Goal: Transaction & Acquisition: Purchase product/service

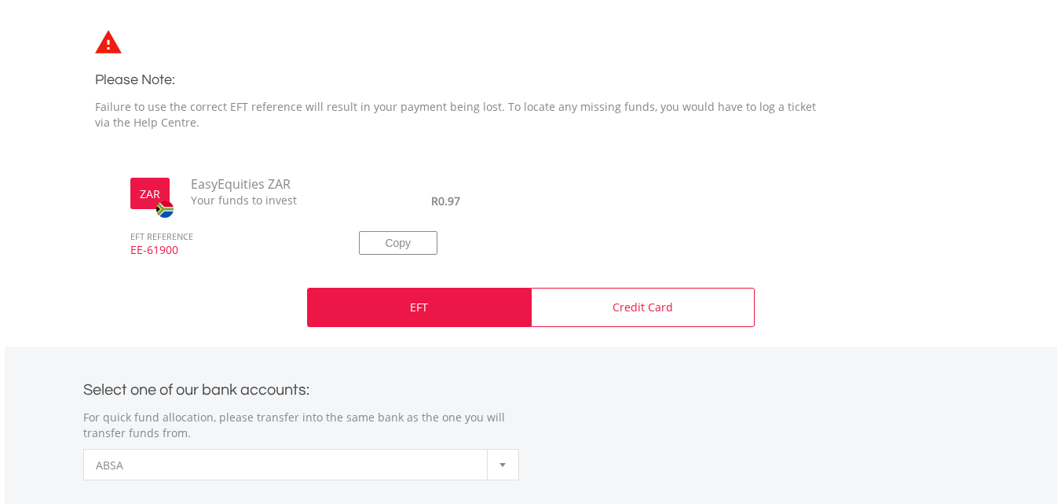
scroll to position [462, 0]
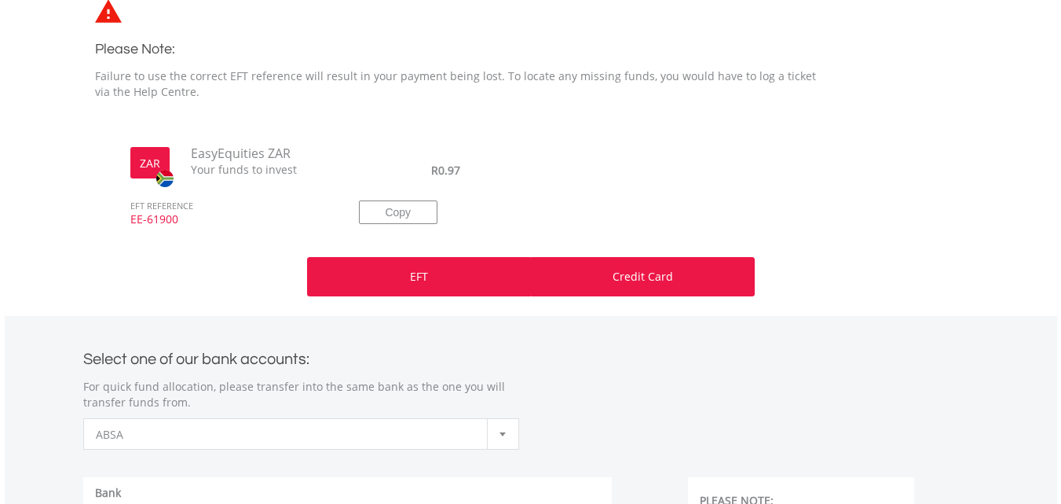
click at [668, 290] on div "Credit Card" at bounding box center [643, 276] width 224 height 39
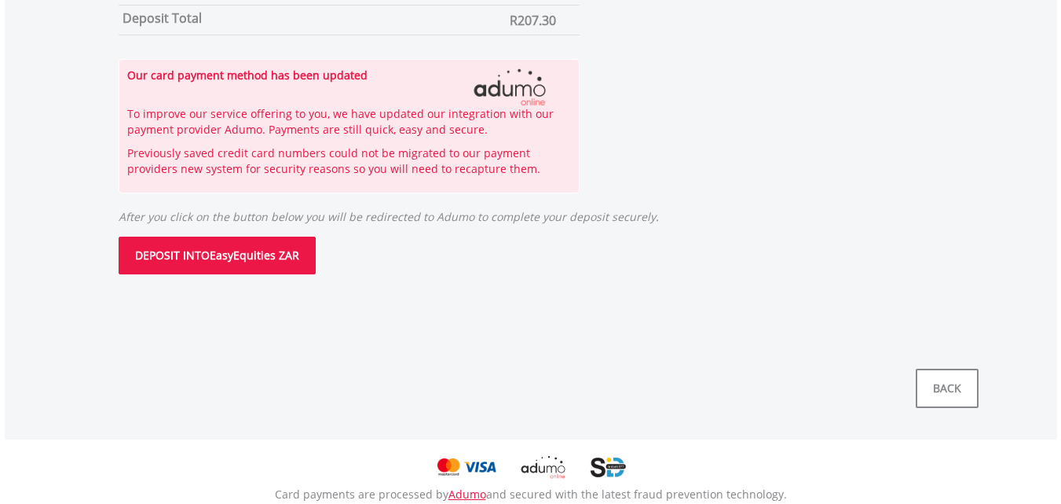
scroll to position [991, 0]
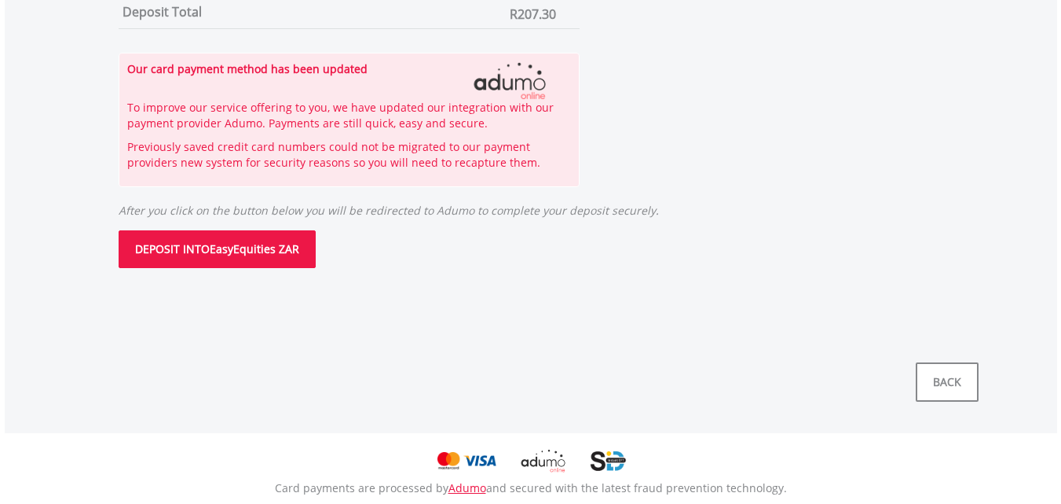
click at [240, 247] on button "DEPOSIT INTO EasyEquities ZAR" at bounding box center [217, 249] width 197 height 38
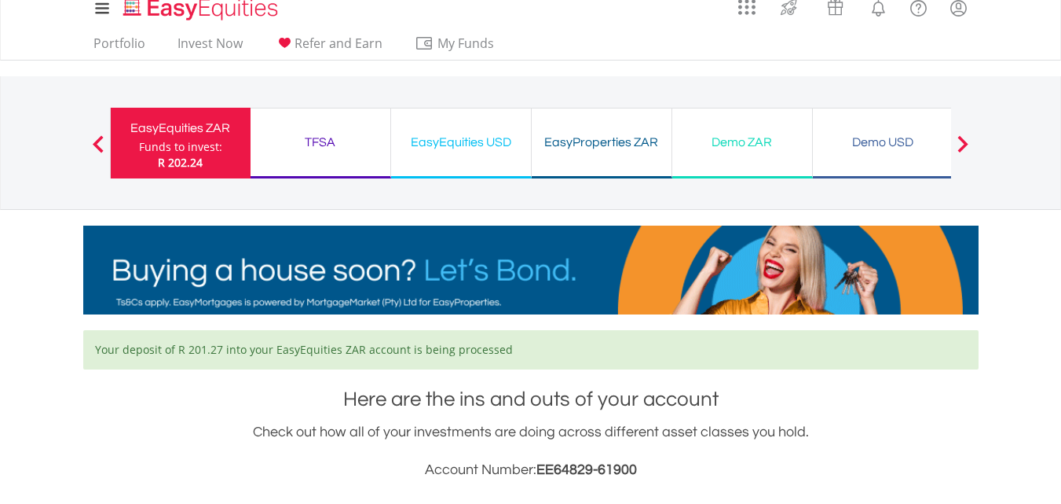
scroll to position [760, 0]
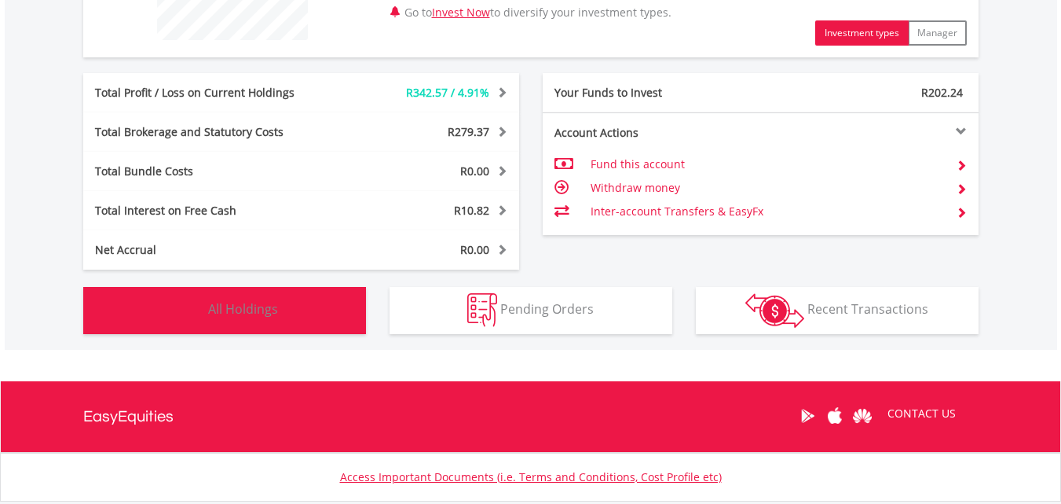
click at [264, 302] on span "All Holdings" at bounding box center [243, 308] width 70 height 17
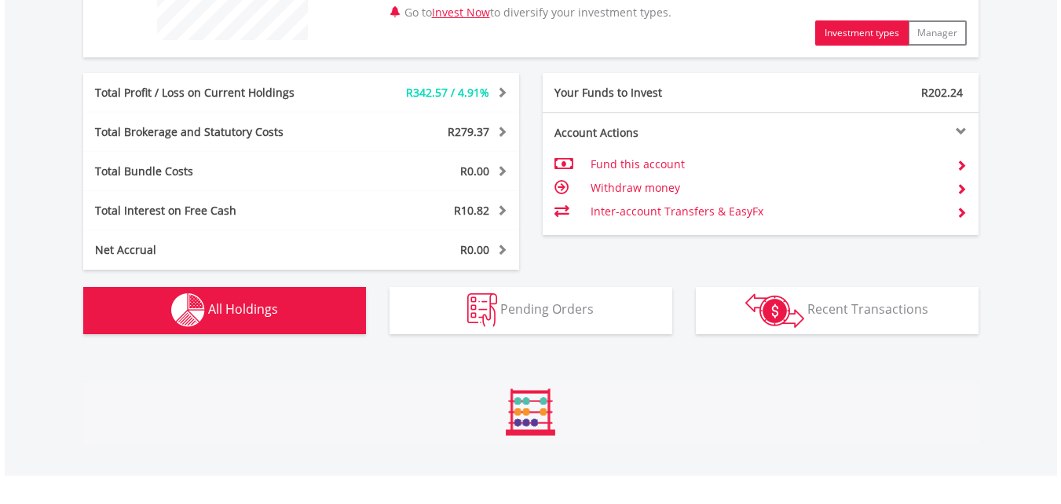
scroll to position [1141, 0]
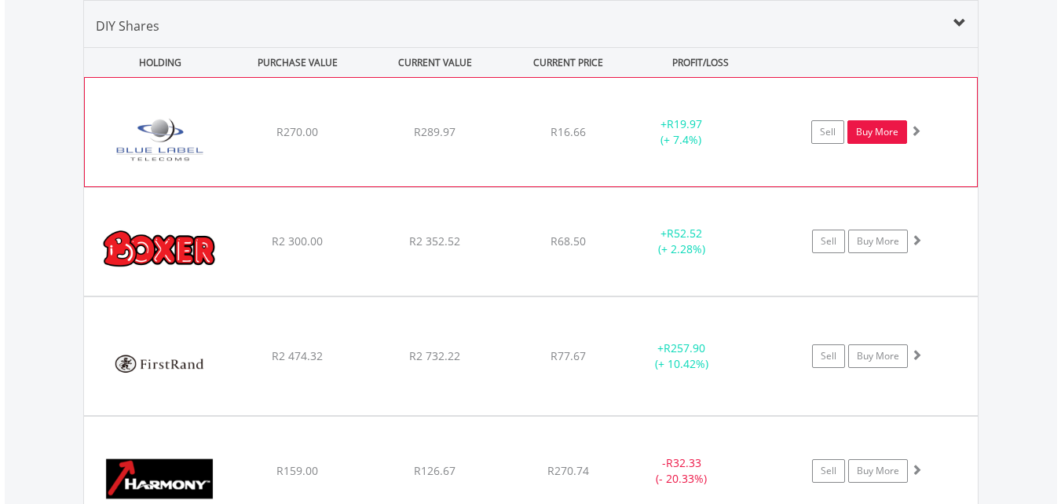
click at [863, 141] on link "Buy More" at bounding box center [878, 132] width 60 height 24
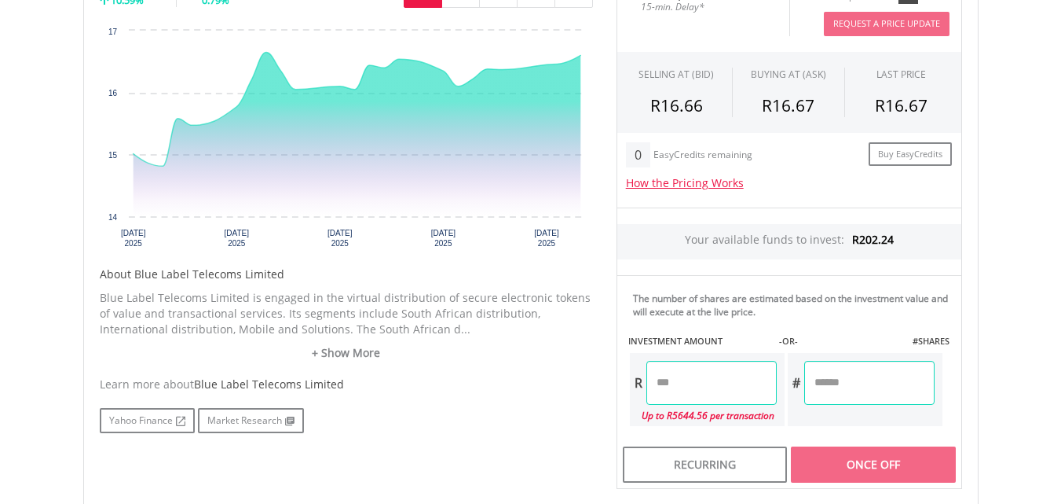
scroll to position [543, 0]
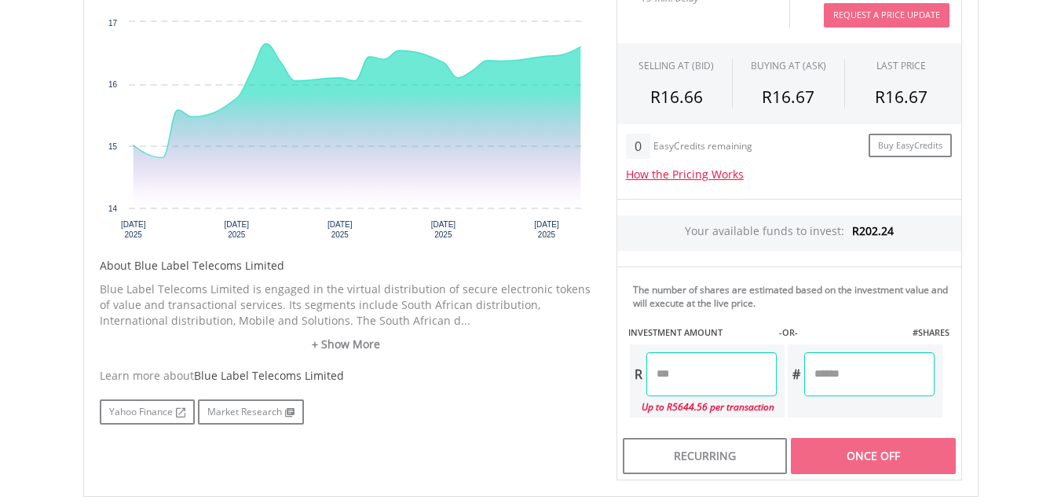
click at [687, 380] on input "number" at bounding box center [712, 374] width 130 height 44
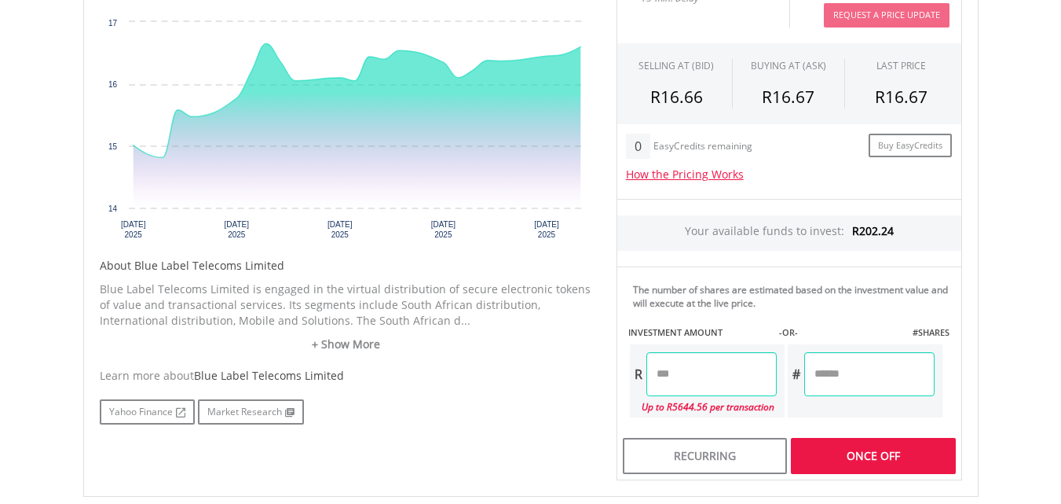
type input "******"
type input "*******"
click at [864, 460] on div "Last Updated Price: 15-min. Delay* Price Update Cost: 2 Credits Request A Price…" at bounding box center [789, 221] width 369 height 518
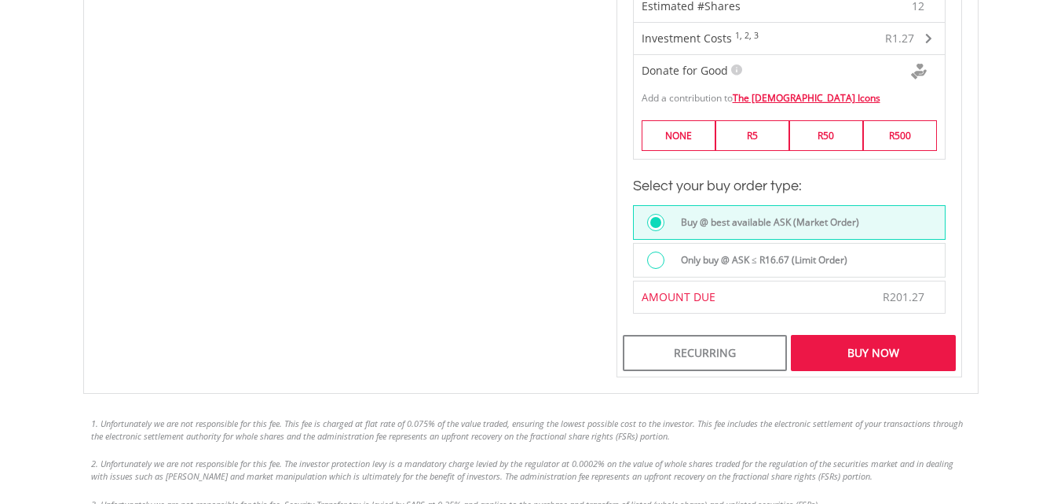
scroll to position [1185, 0]
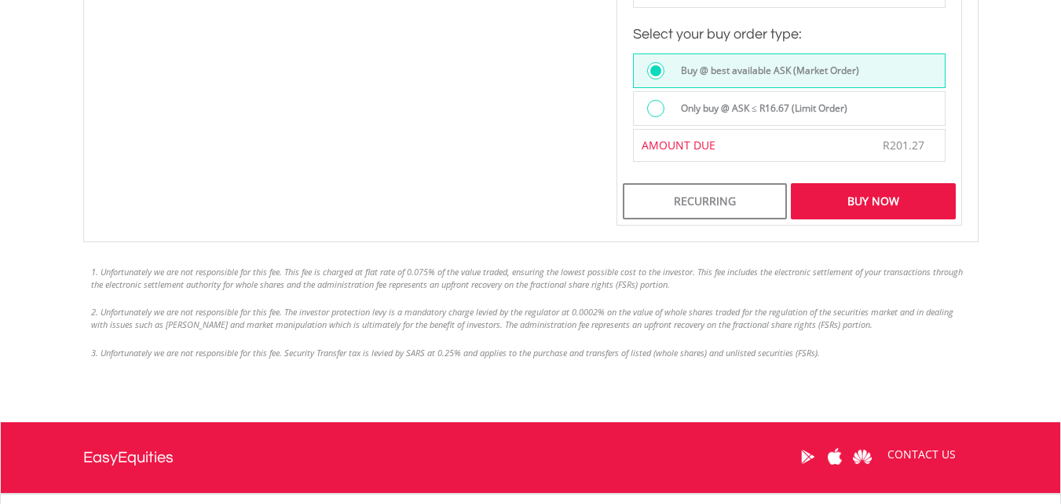
click at [913, 196] on div "Buy Now" at bounding box center [873, 201] width 164 height 36
